Goal: Task Accomplishment & Management: Use online tool/utility

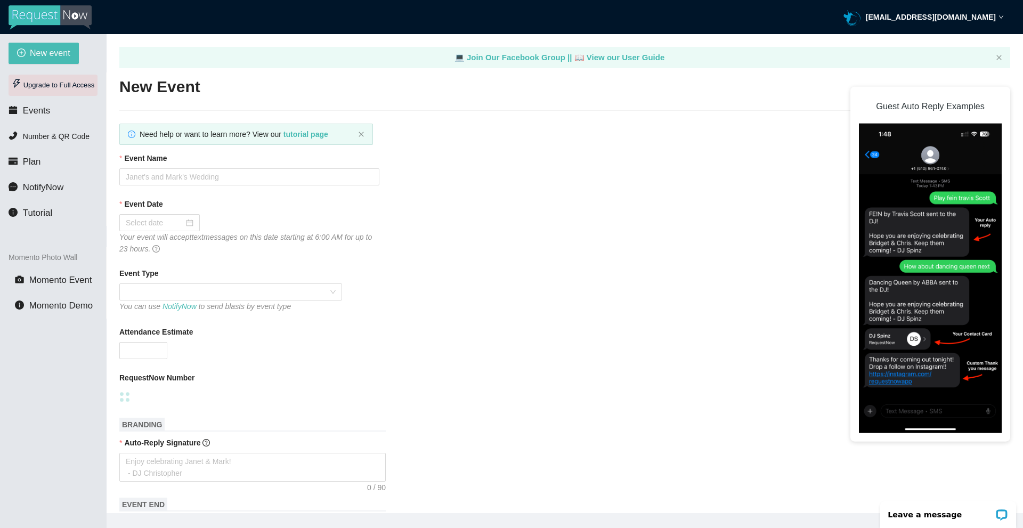
click at [66, 86] on div "Upgrade to Full Access" at bounding box center [53, 85] width 89 height 21
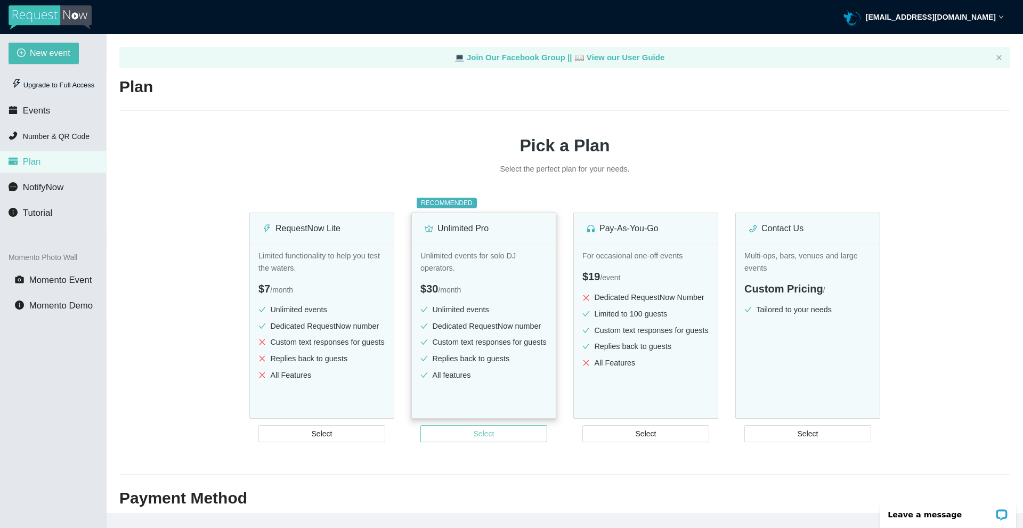
click at [508, 435] on button "Select" at bounding box center [483, 433] width 127 height 17
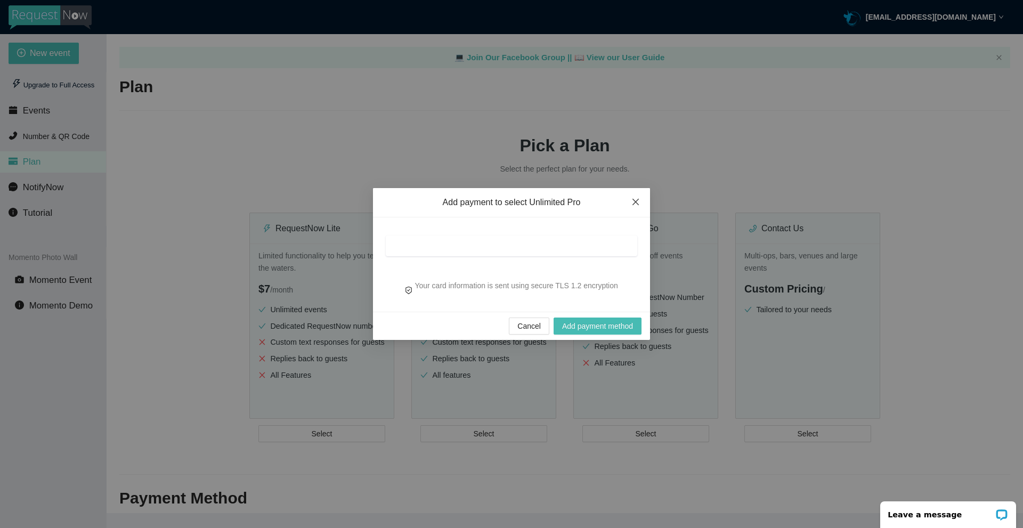
click at [642, 203] on span "Close" at bounding box center [635, 202] width 29 height 29
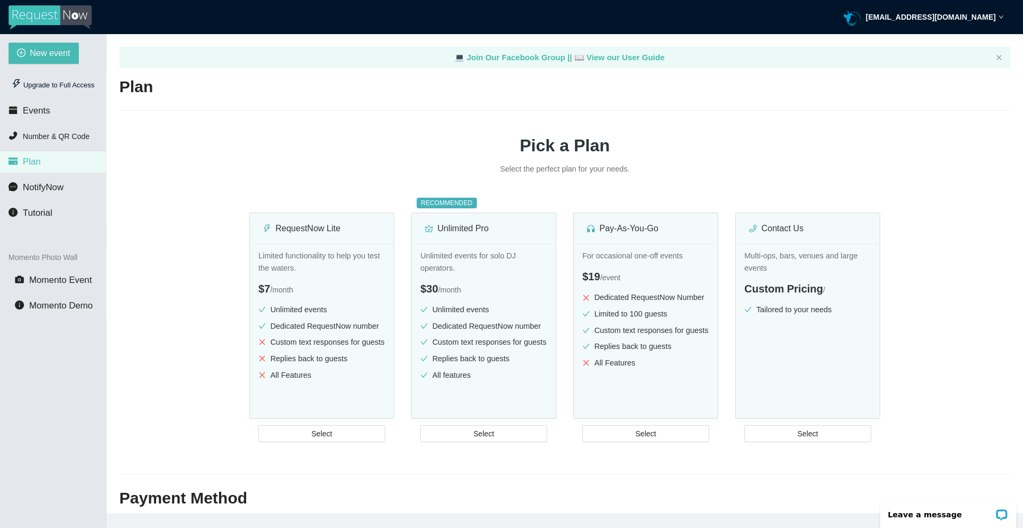
drag, startPoint x: 248, startPoint y: 142, endPoint x: 248, endPoint y: 157, distance: 14.9
click at [248, 142] on h1 "Pick a Plan" at bounding box center [564, 145] width 891 height 27
click at [63, 186] on span "NotifyNow" at bounding box center [43, 187] width 40 height 10
